Goal: Find specific page/section: Locate a particular part of the current website

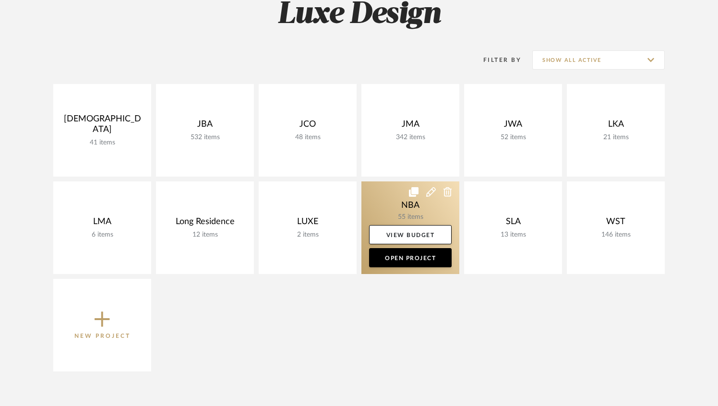
scroll to position [157, 0]
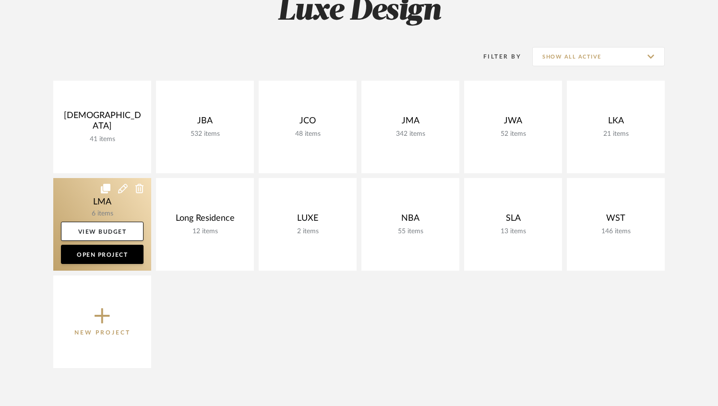
click at [122, 208] on link at bounding box center [102, 224] width 98 height 93
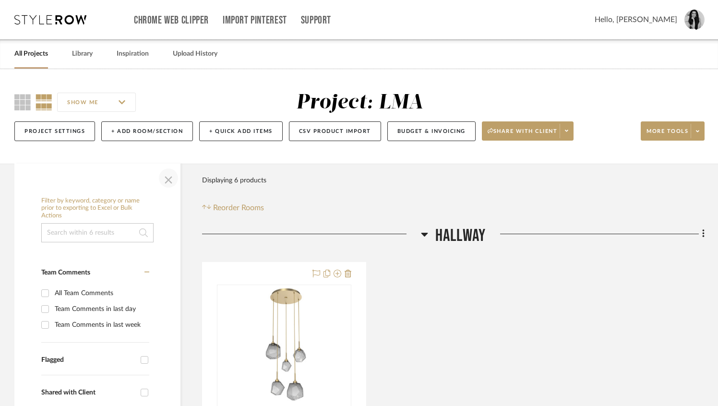
click at [166, 179] on span "button" at bounding box center [168, 178] width 23 height 23
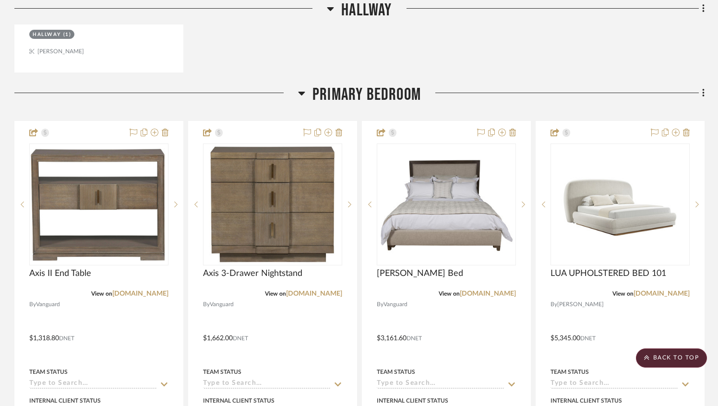
scroll to position [833, 0]
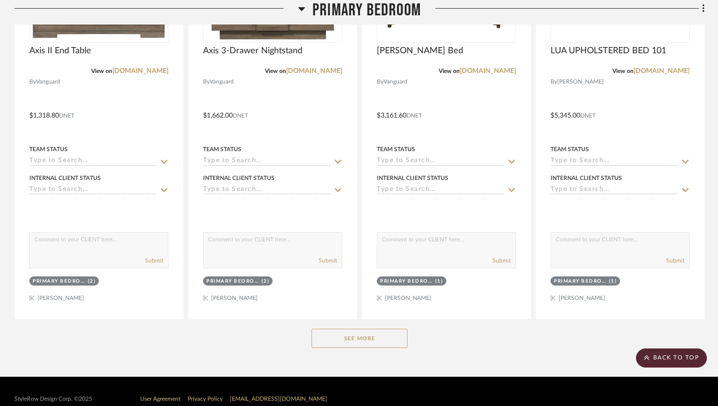
click at [325, 336] on button "See More" at bounding box center [359, 338] width 96 height 19
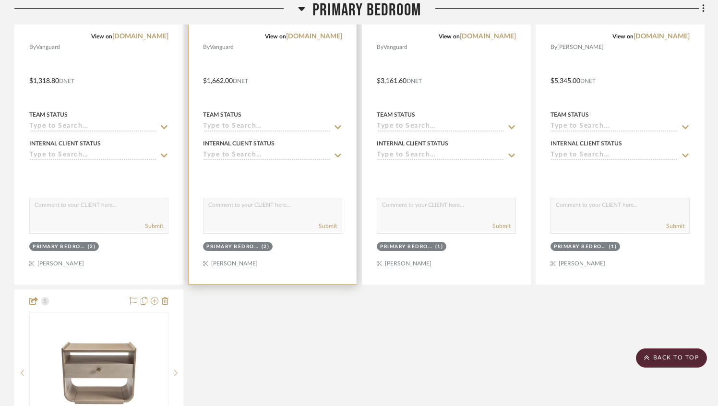
scroll to position [678, 0]
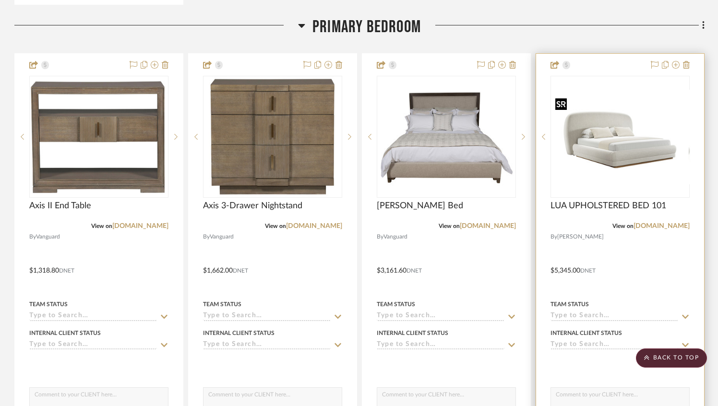
click at [645, 122] on img "0" at bounding box center [627, 137] width 152 height 95
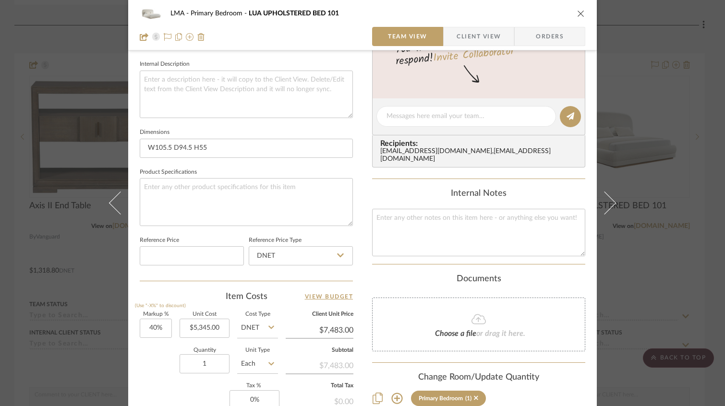
scroll to position [486, 0]
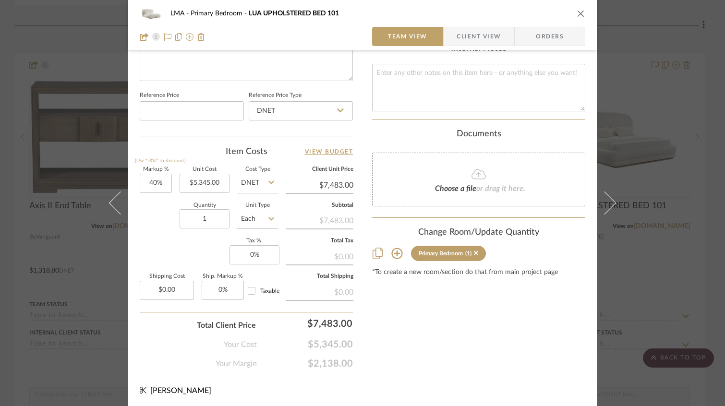
click at [479, 40] on span "Client View" at bounding box center [478, 36] width 44 height 19
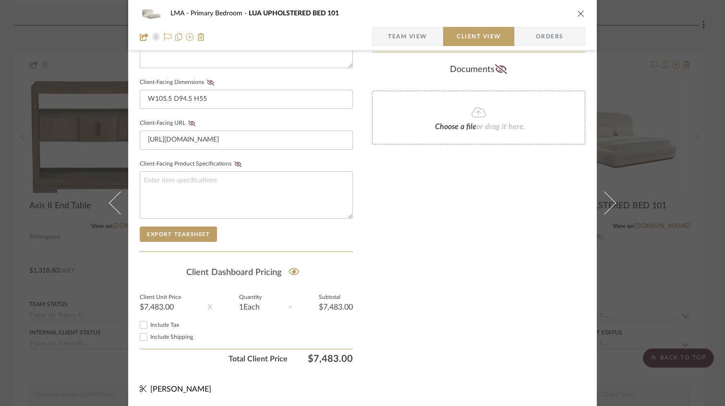
click at [580, 12] on icon "close" at bounding box center [581, 14] width 8 height 8
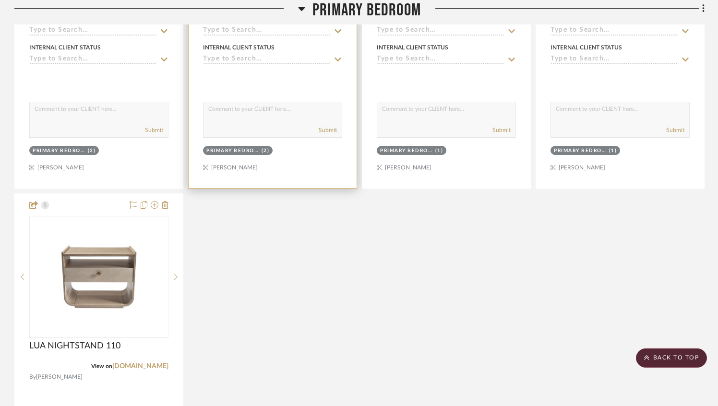
scroll to position [965, 0]
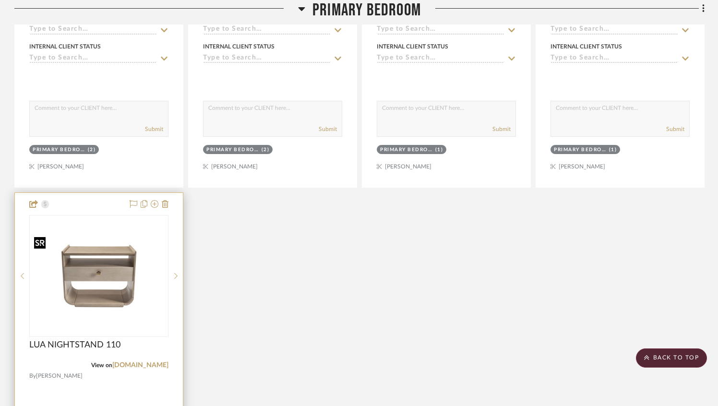
click at [91, 313] on img "0" at bounding box center [98, 275] width 137 height 85
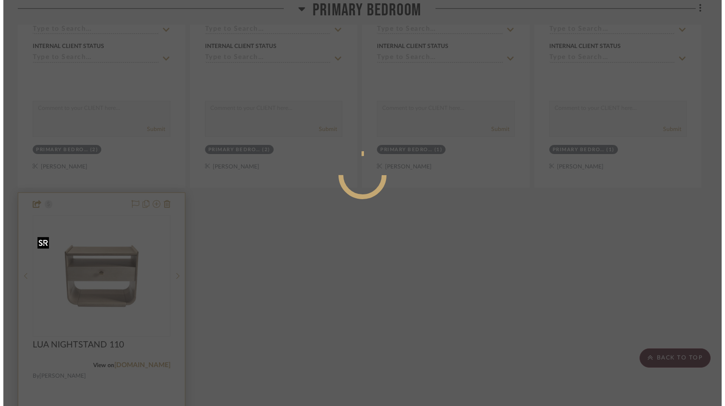
scroll to position [0, 0]
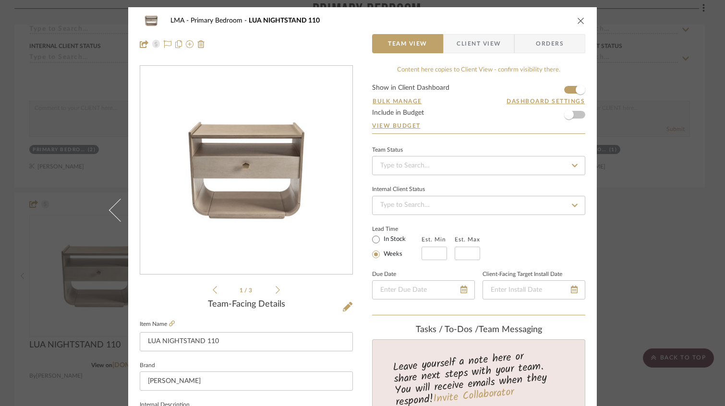
click at [475, 47] on span "Client View" at bounding box center [478, 43] width 44 height 19
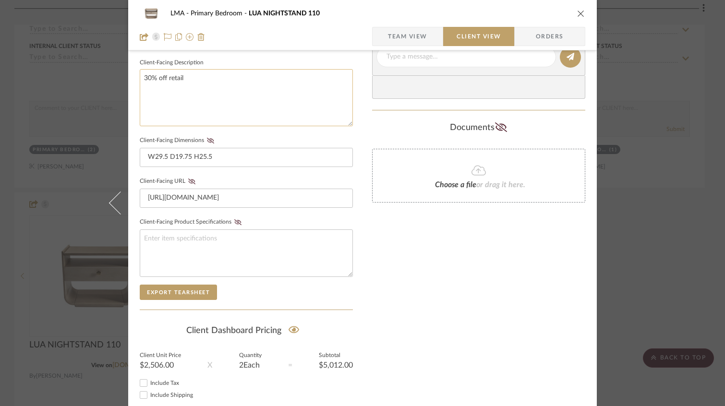
scroll to position [400, 0]
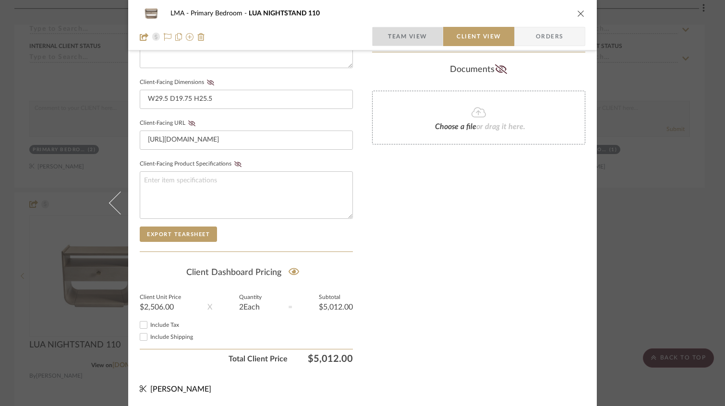
click at [403, 33] on span "Team View" at bounding box center [407, 36] width 39 height 19
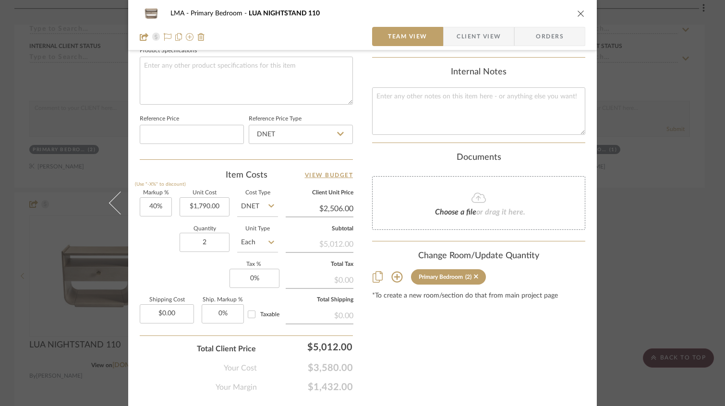
scroll to position [486, 0]
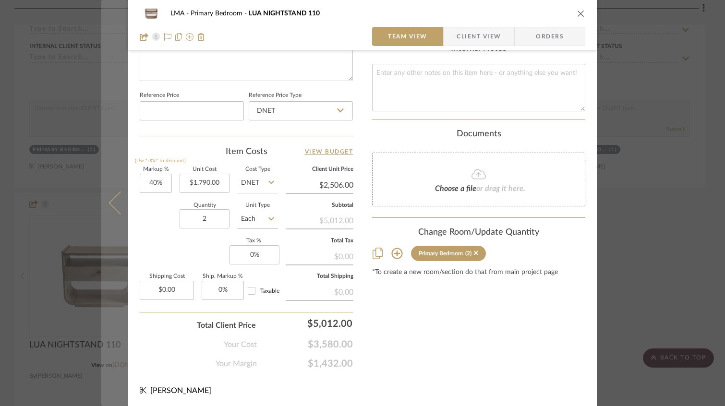
click at [113, 199] on icon at bounding box center [120, 202] width 23 height 23
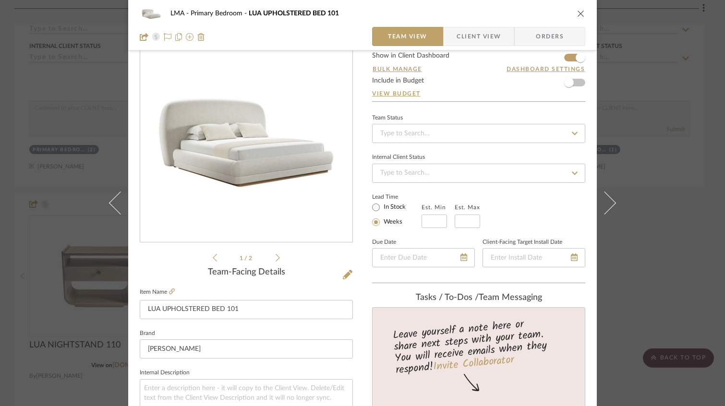
scroll to position [170, 0]
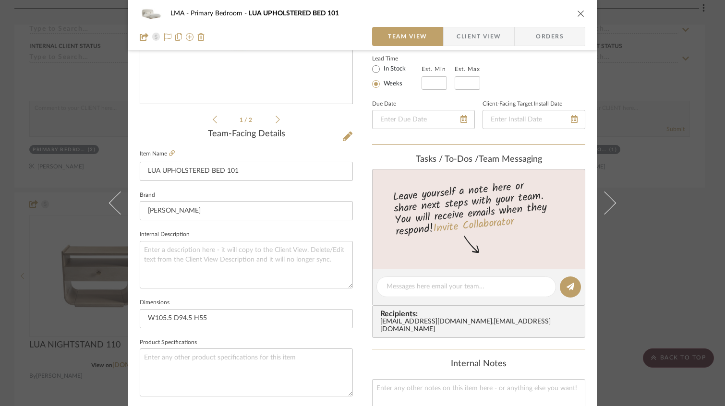
click at [571, 11] on div "LMA Primary Bedroom LUA UPHOLSTERED BED 101" at bounding box center [362, 13] width 445 height 19
click at [577, 12] on icon "close" at bounding box center [581, 14] width 8 height 8
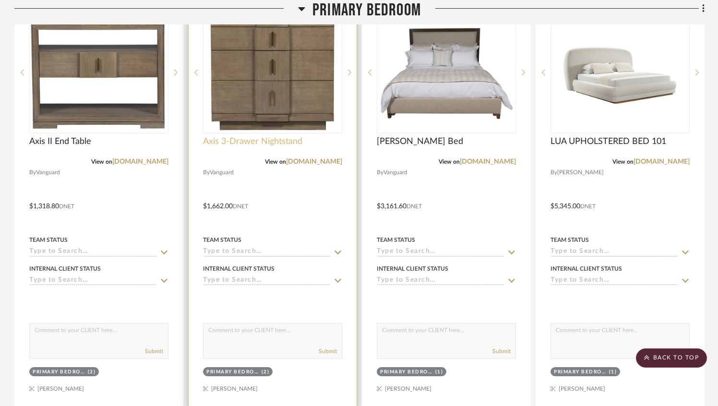
scroll to position [641, 0]
